Goal: Task Accomplishment & Management: Use online tool/utility

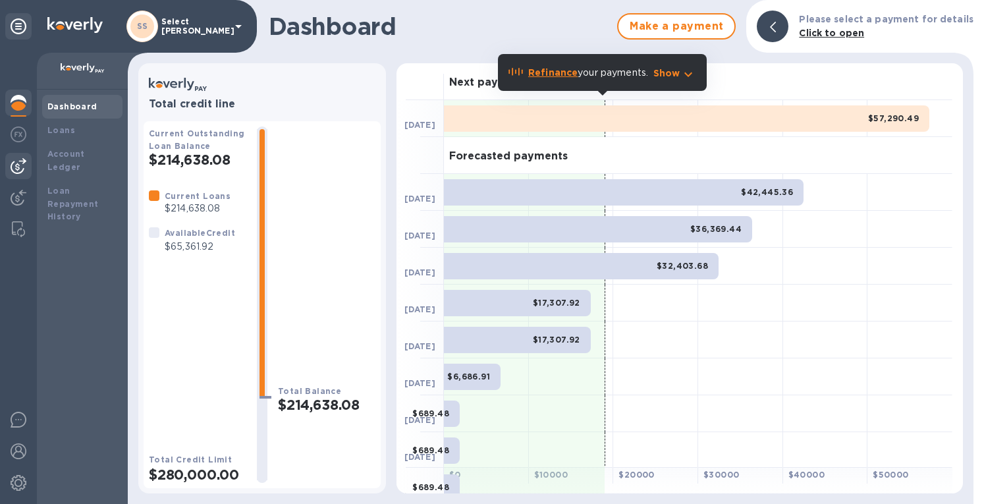
click at [14, 167] on img at bounding box center [19, 166] width 16 height 16
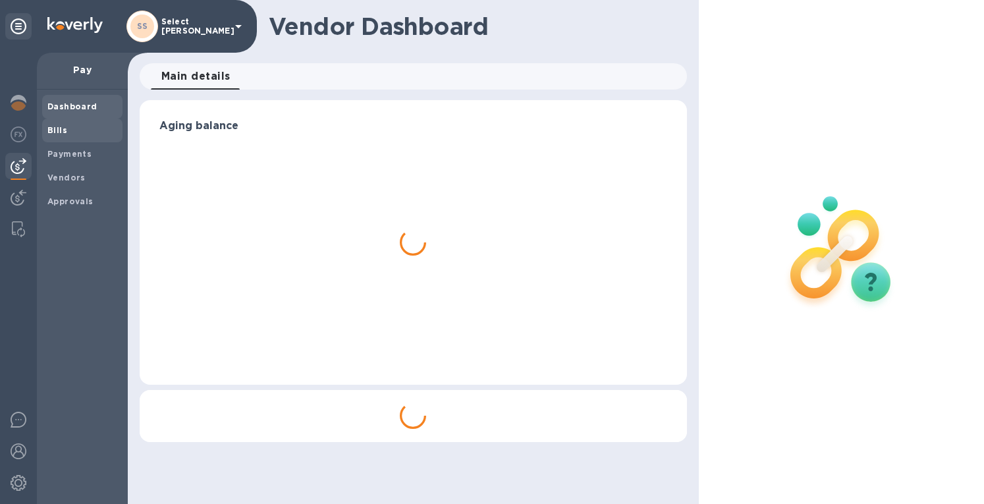
click at [49, 133] on b "Bills" at bounding box center [57, 130] width 20 height 10
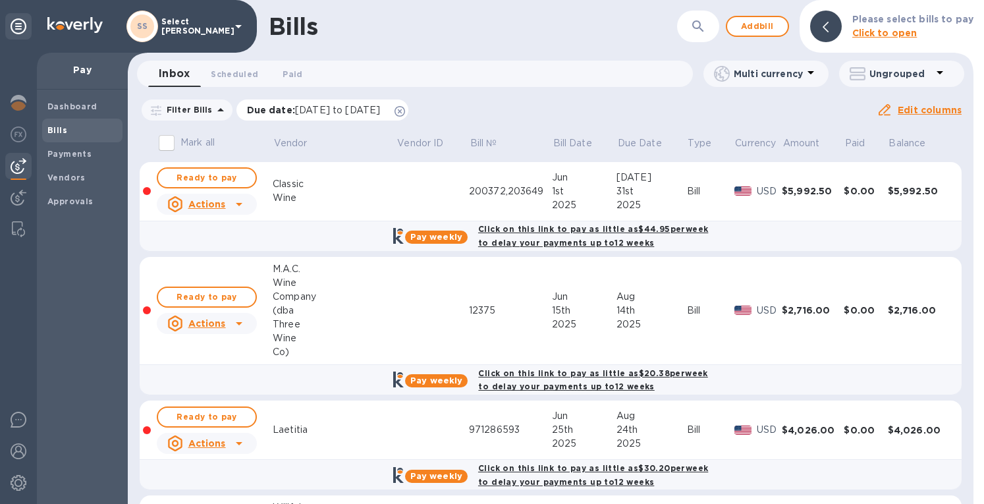
click at [405, 109] on icon at bounding box center [399, 111] width 11 height 11
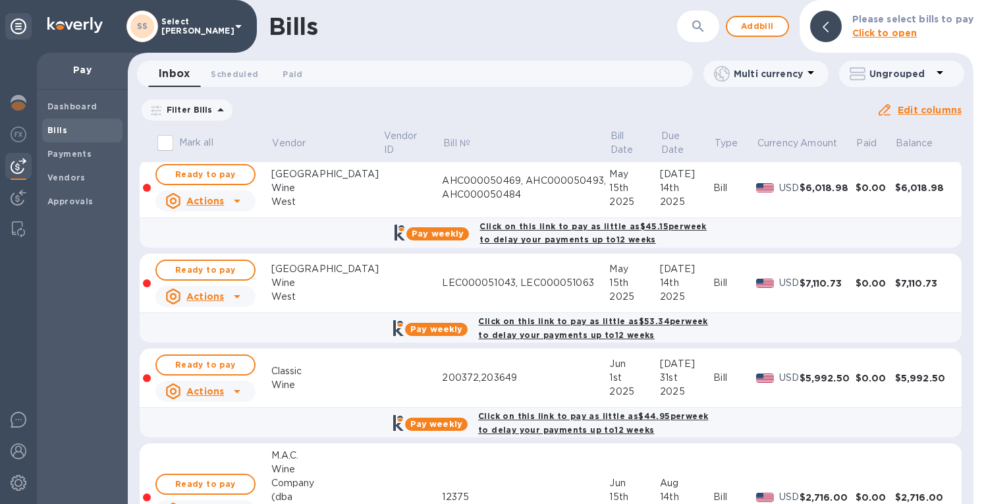
scroll to position [132, 0]
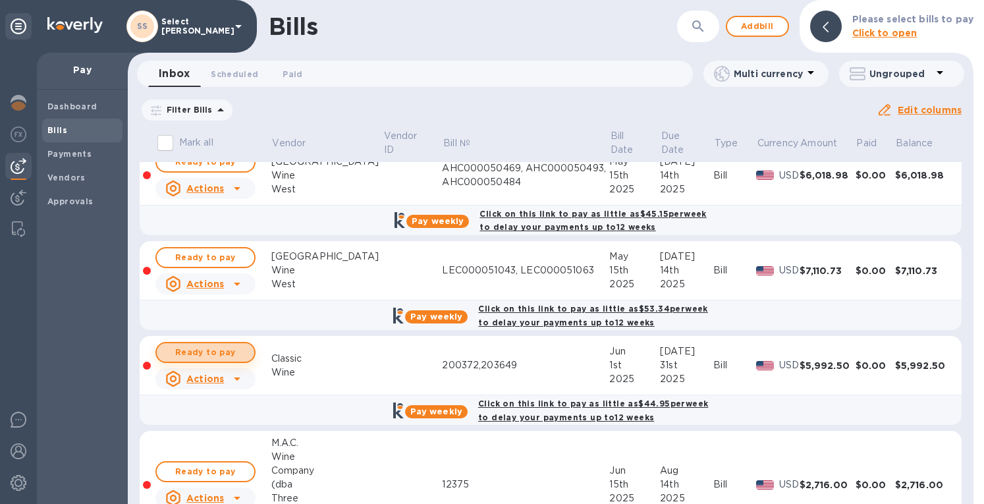
click at [204, 348] on span "Ready to pay" at bounding box center [205, 352] width 76 height 16
click at [229, 350] on span "Ready to pay" at bounding box center [205, 352] width 76 height 16
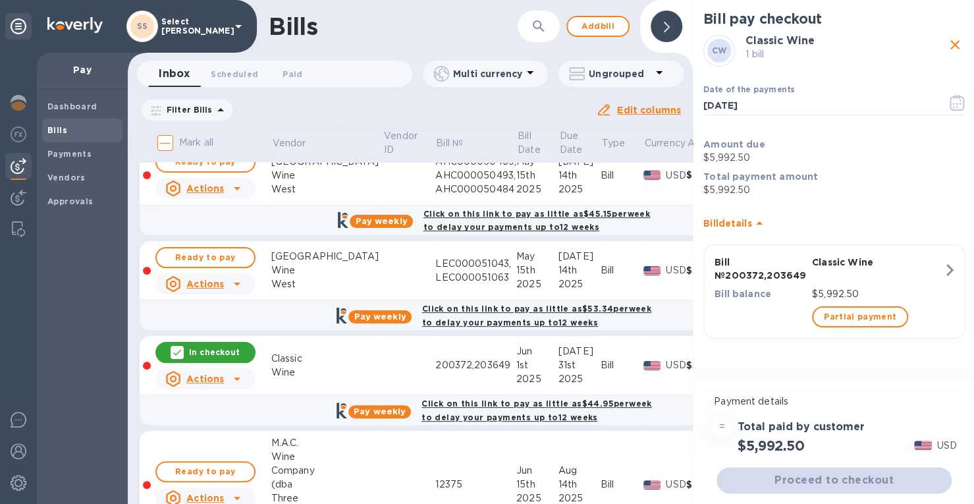
click at [669, 25] on icon at bounding box center [667, 27] width 6 height 11
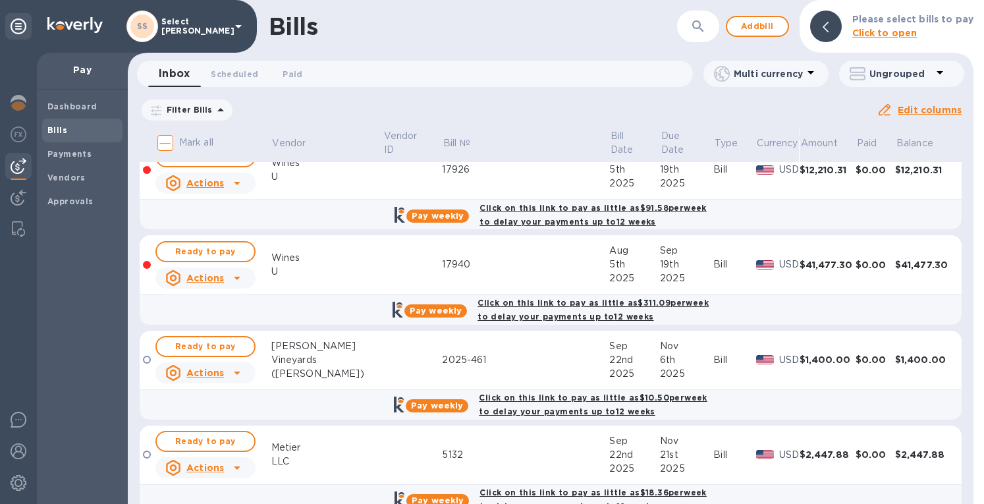
scroll to position [891, 0]
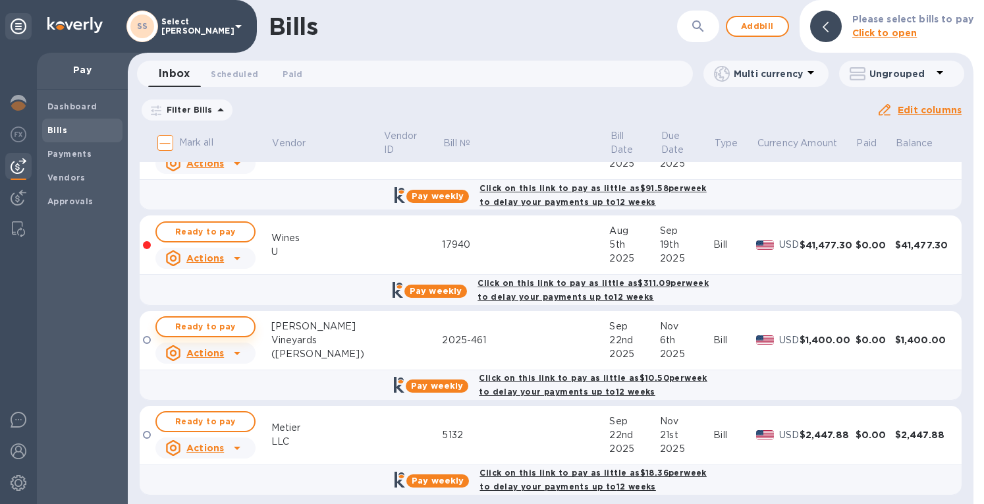
click at [226, 319] on span "Ready to pay" at bounding box center [205, 327] width 76 height 16
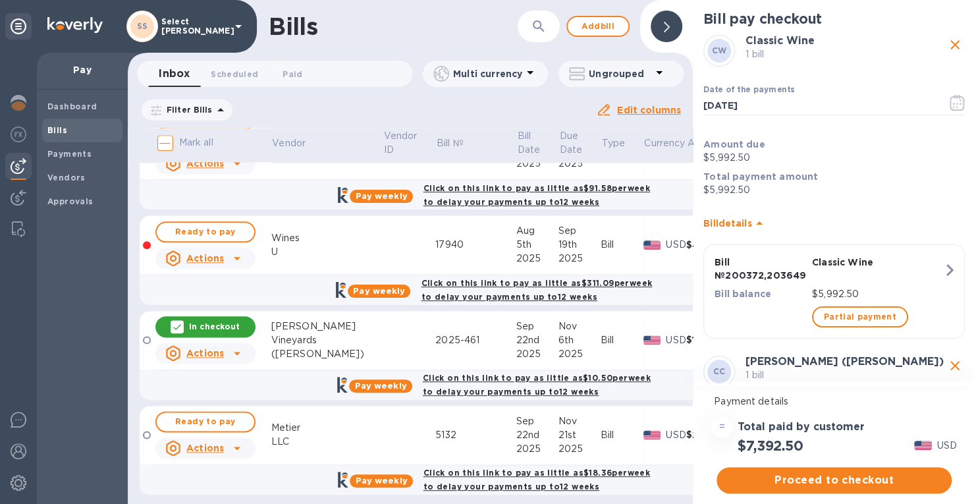
click at [192, 316] on div "In checkout" at bounding box center [205, 326] width 100 height 21
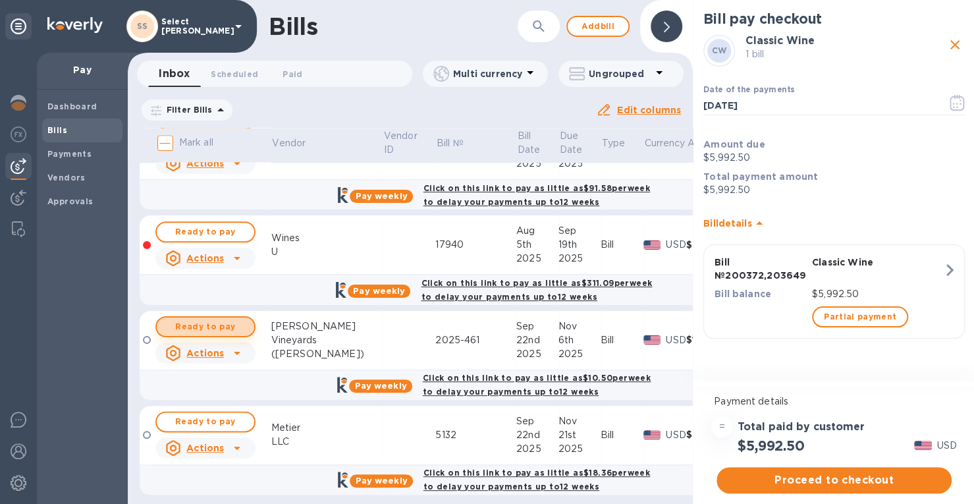
click at [191, 319] on span "Ready to pay" at bounding box center [205, 327] width 76 height 16
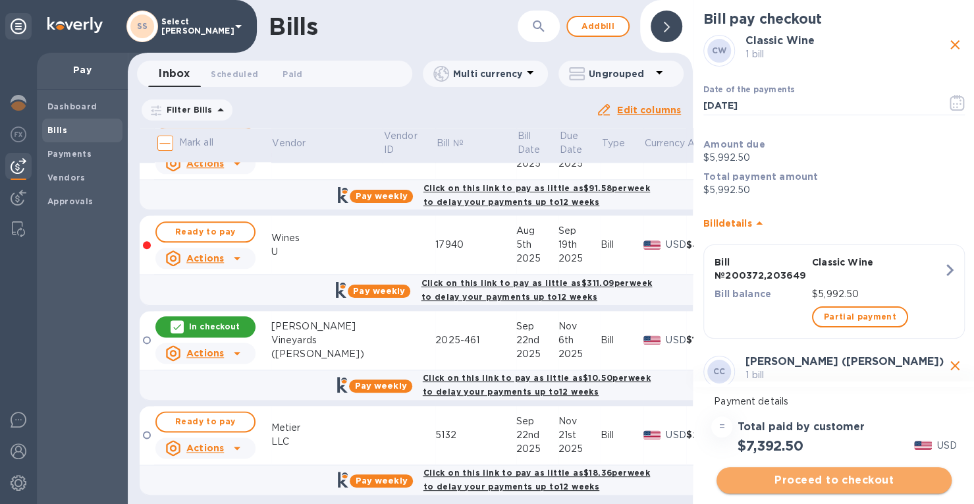
click at [835, 482] on span "Proceed to checkout" at bounding box center [834, 480] width 214 height 16
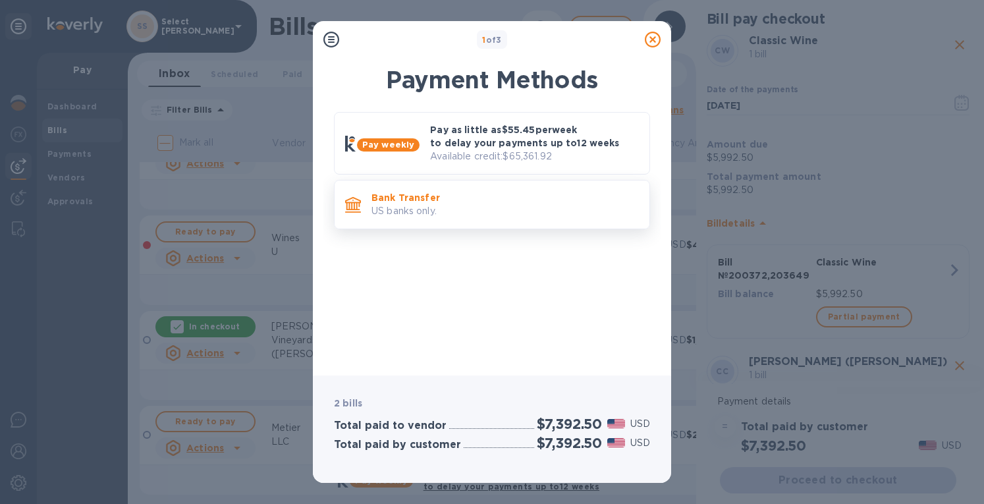
click at [480, 205] on p "US banks only." at bounding box center [504, 211] width 267 height 14
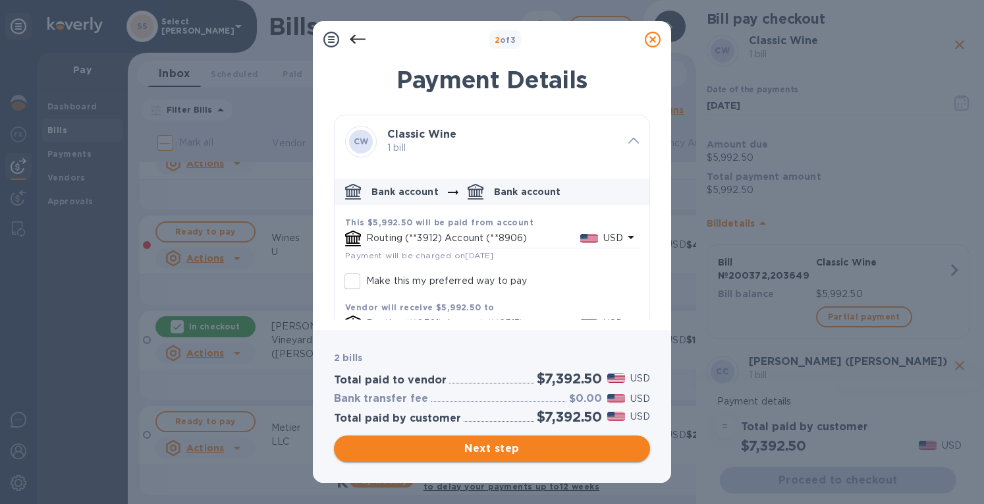
click at [481, 445] on span "Next step" at bounding box center [491, 448] width 295 height 16
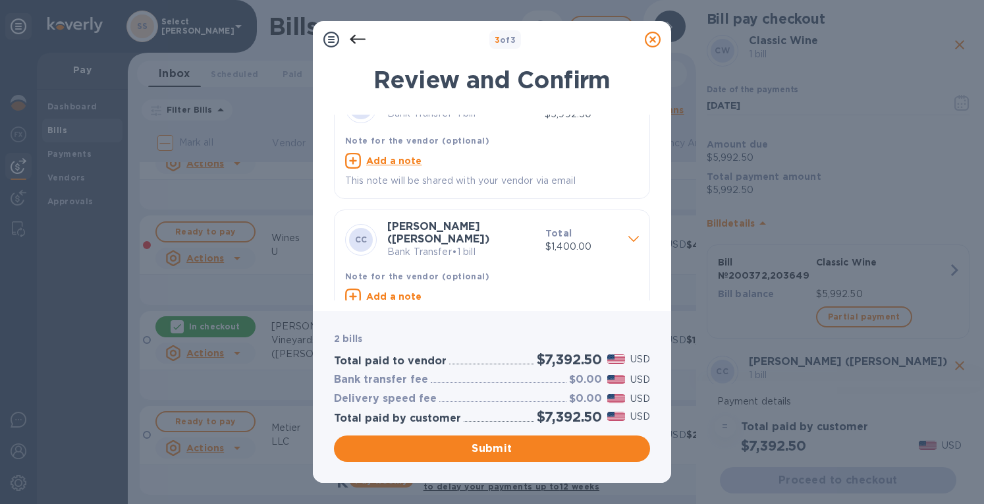
scroll to position [61, 0]
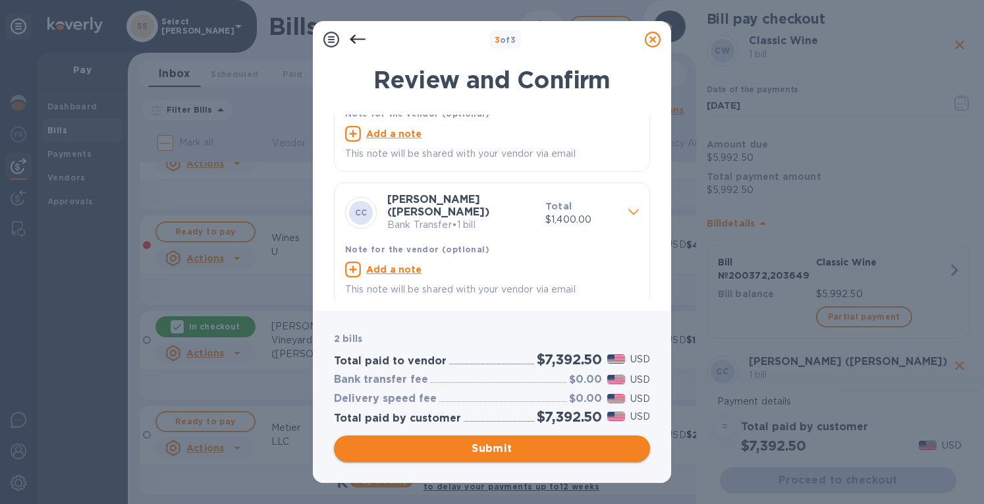
click at [456, 450] on span "Submit" at bounding box center [491, 448] width 295 height 16
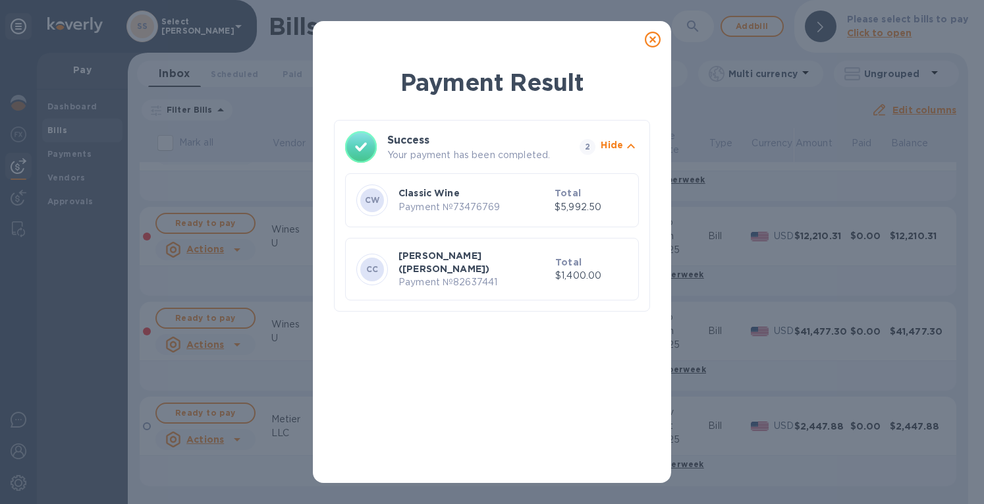
scroll to position [0, 0]
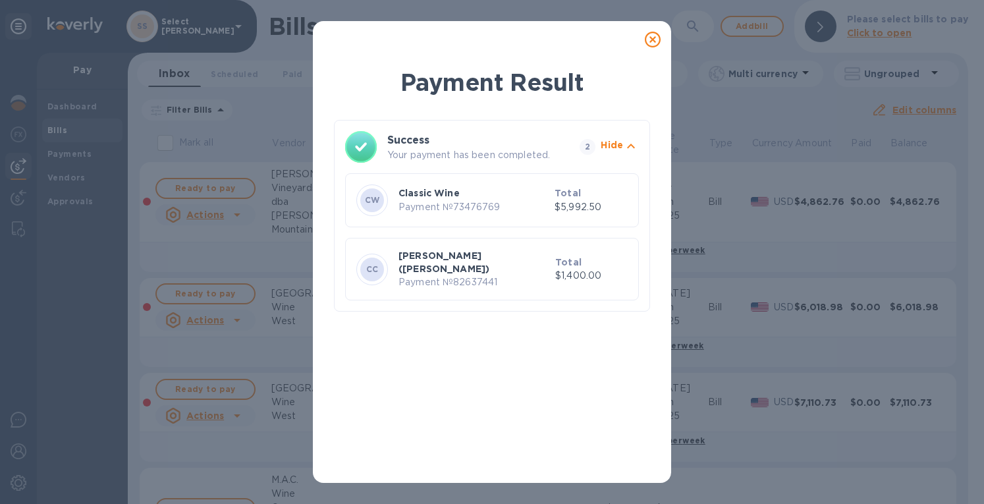
drag, startPoint x: 650, startPoint y: 43, endPoint x: 623, endPoint y: 44, distance: 26.4
click at [646, 41] on icon at bounding box center [652, 40] width 16 height 16
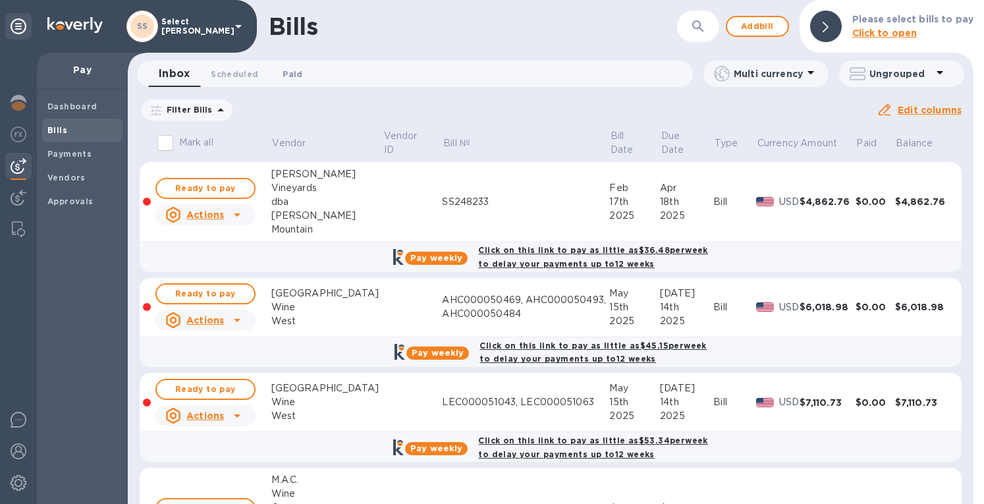
click at [284, 70] on span "Paid 0" at bounding box center [292, 74] width 20 height 14
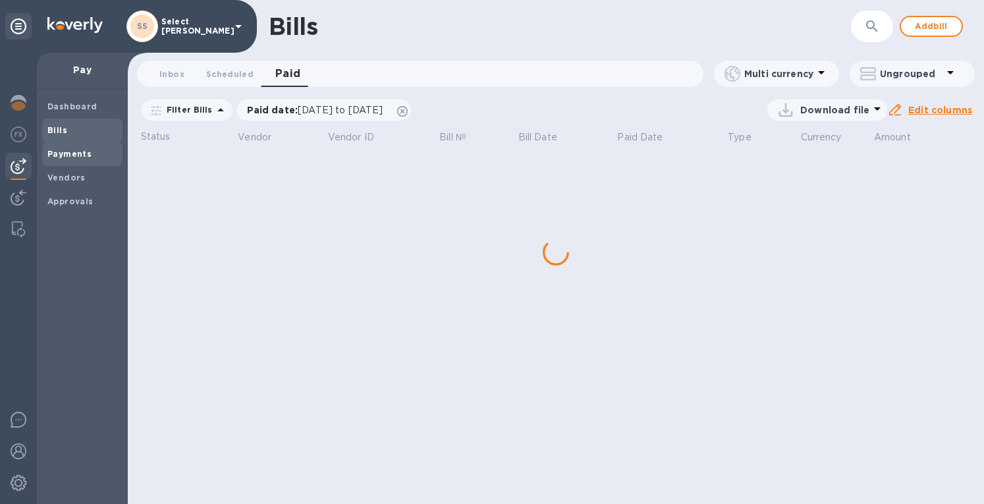
click at [59, 158] on span "Payments" at bounding box center [69, 153] width 44 height 13
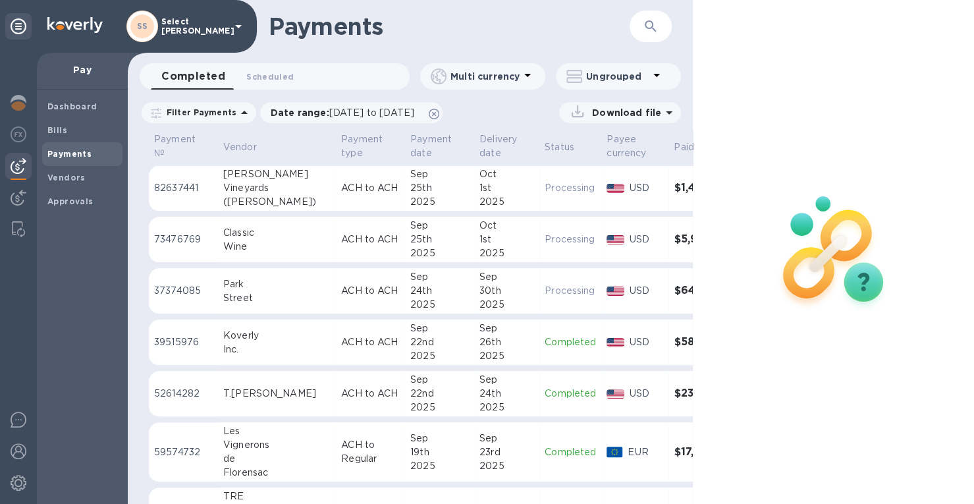
drag, startPoint x: 462, startPoint y: 228, endPoint x: 470, endPoint y: 228, distance: 7.9
click at [479, 228] on div "Oct" at bounding box center [506, 226] width 55 height 14
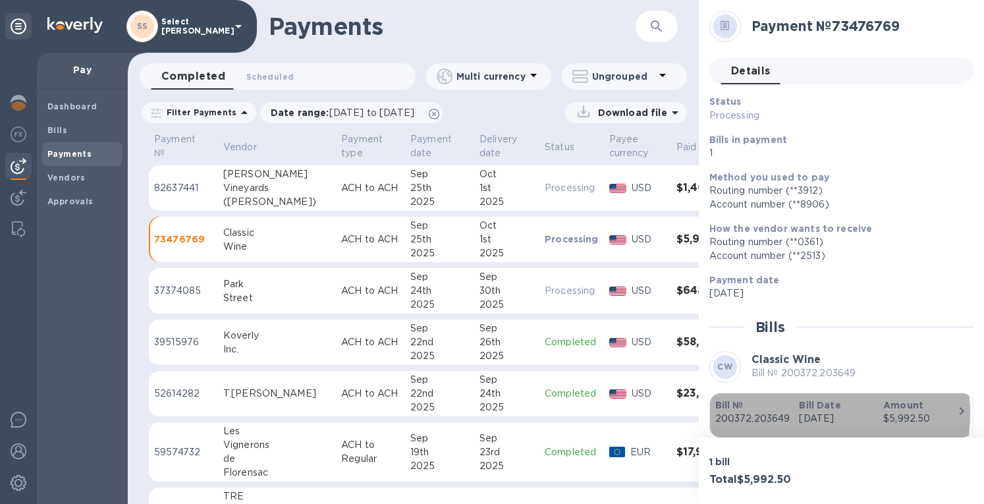
drag, startPoint x: 782, startPoint y: 412, endPoint x: 732, endPoint y: 420, distance: 50.7
click at [732, 420] on p "200372,203649" at bounding box center [752, 418] width 74 height 14
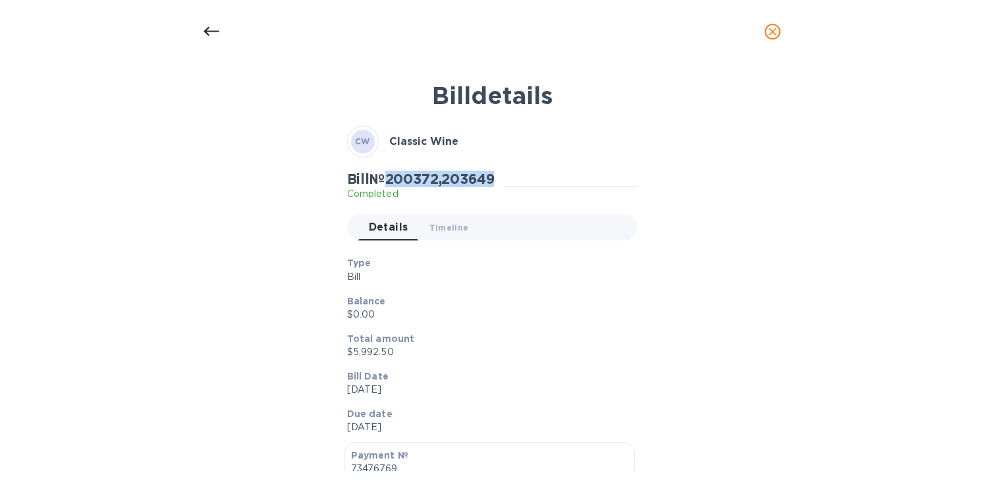
drag, startPoint x: 502, startPoint y: 177, endPoint x: 394, endPoint y: 178, distance: 108.0
click at [394, 178] on h2 "Bill № 200372,203649" at bounding box center [420, 179] width 147 height 16
copy h2 "200372,203649"
click at [774, 30] on icon "close" at bounding box center [772, 31] width 13 height 13
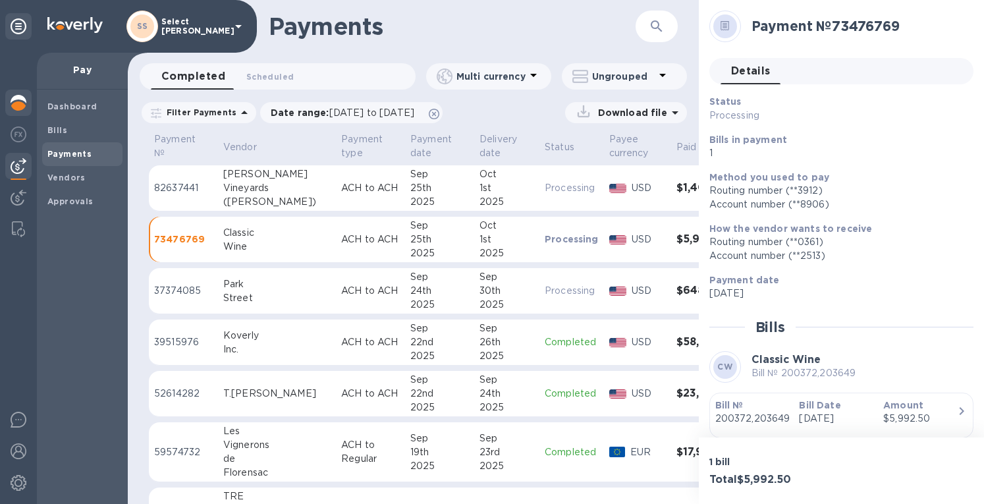
click at [16, 103] on img at bounding box center [19, 103] width 16 height 16
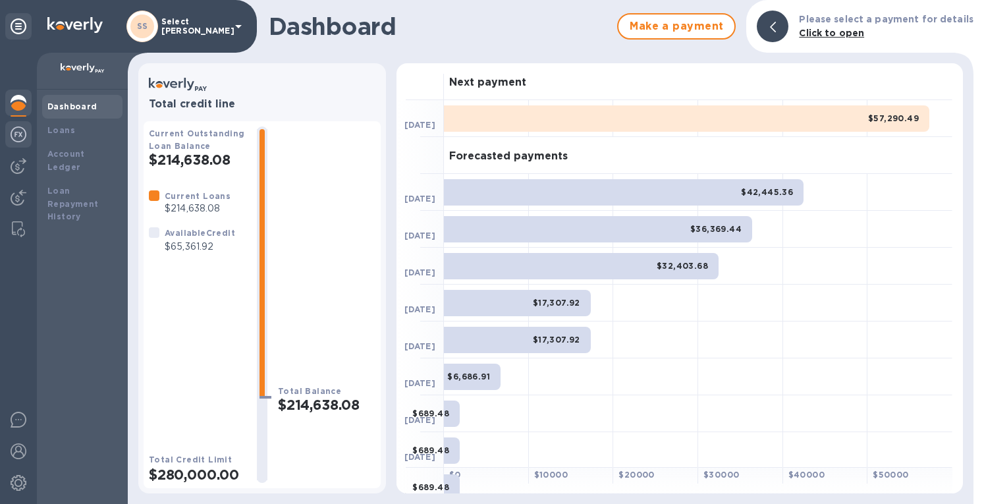
click at [18, 130] on img at bounding box center [19, 134] width 16 height 16
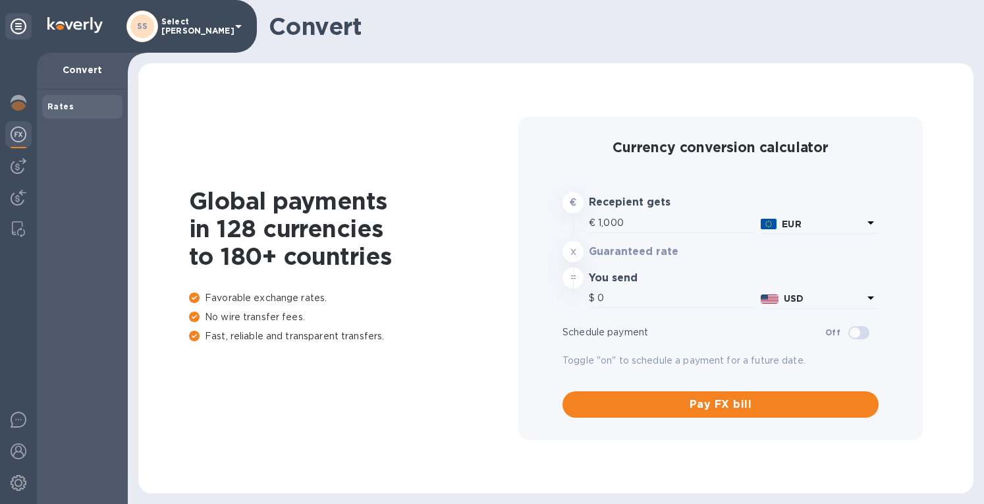
type input "1,180.08"
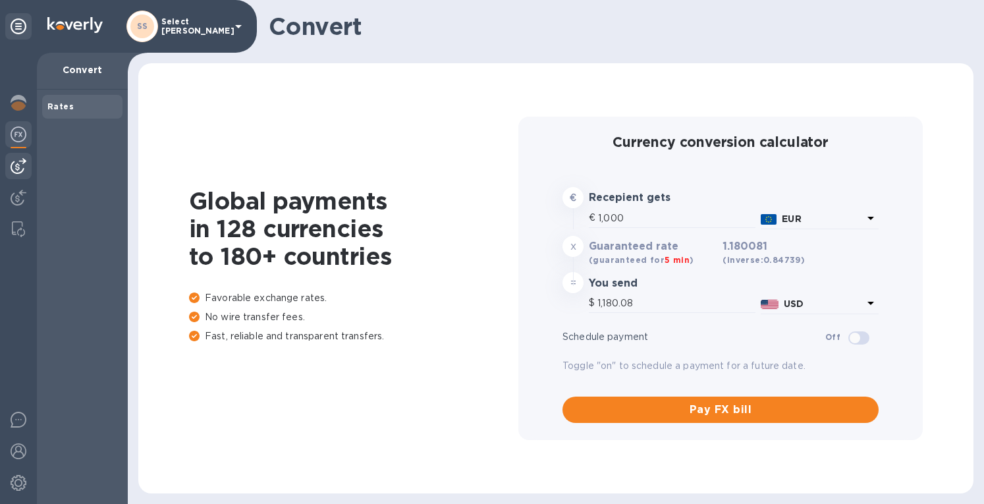
click at [14, 167] on img at bounding box center [19, 166] width 16 height 16
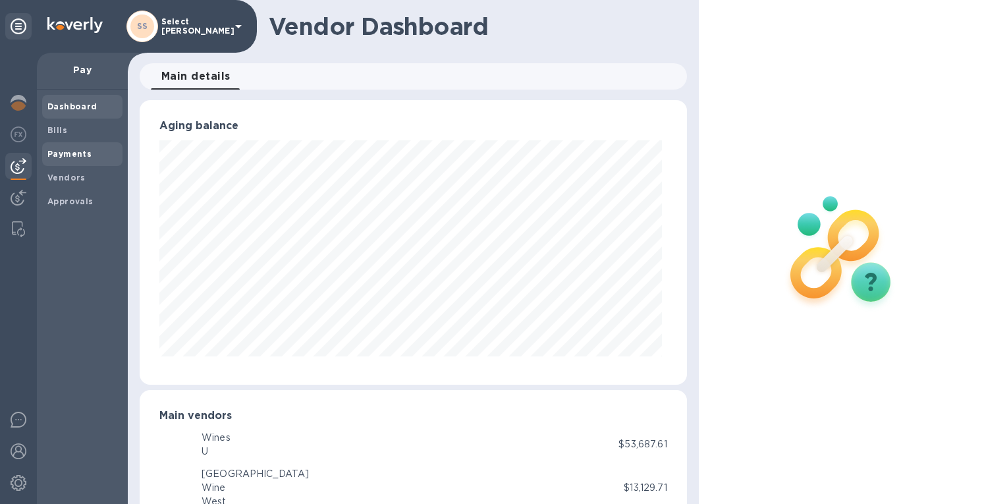
scroll to position [284, 541]
click at [57, 131] on b "Bills" at bounding box center [57, 130] width 20 height 10
